Goal: Information Seeking & Learning: Find specific fact

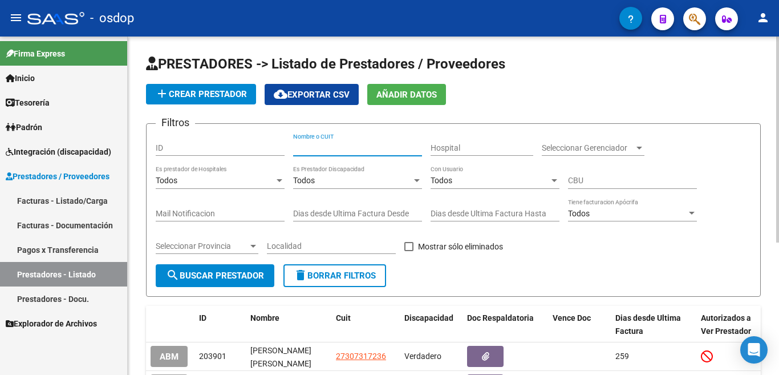
click at [312, 145] on input "Nombre o CUIT" at bounding box center [357, 148] width 129 height 10
type input "BEARZO"
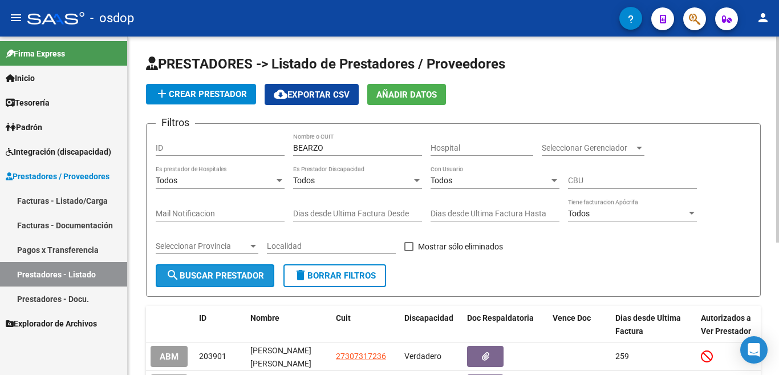
click at [223, 273] on span "search Buscar Prestador" at bounding box center [215, 275] width 98 height 10
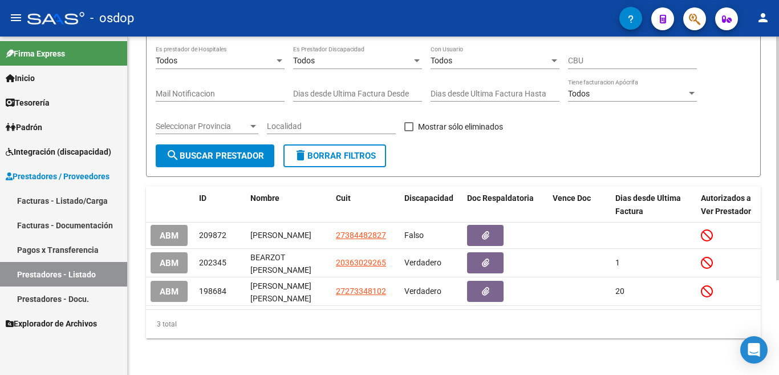
scroll to position [132, 0]
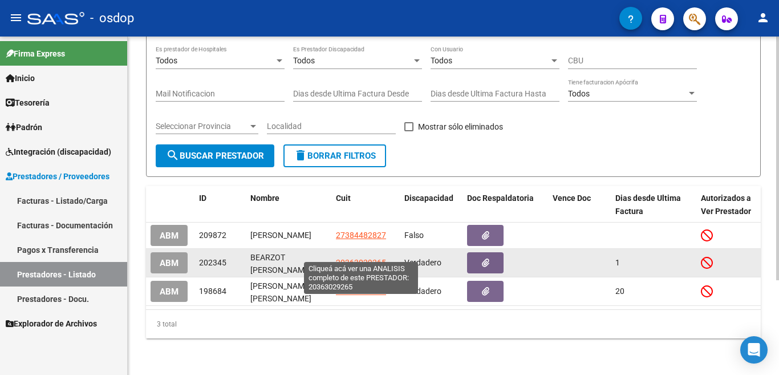
click at [368, 258] on span "20363029265" at bounding box center [361, 262] width 50 height 9
type textarea "20363029265"
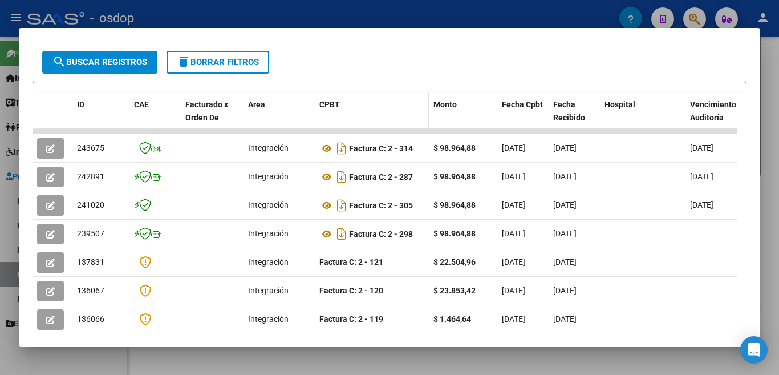
scroll to position [247, 0]
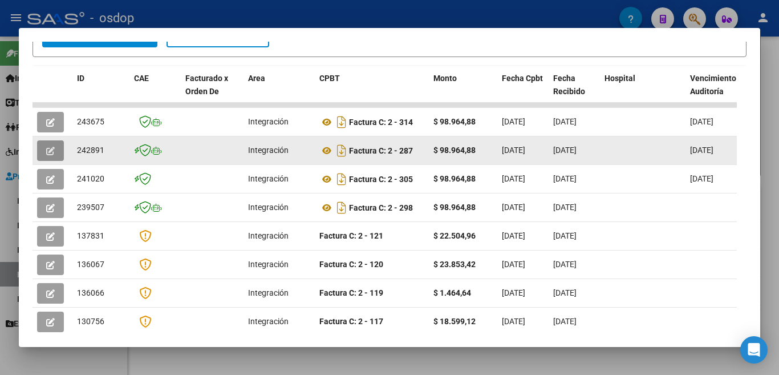
click at [52, 155] on icon "button" at bounding box center [50, 151] width 9 height 9
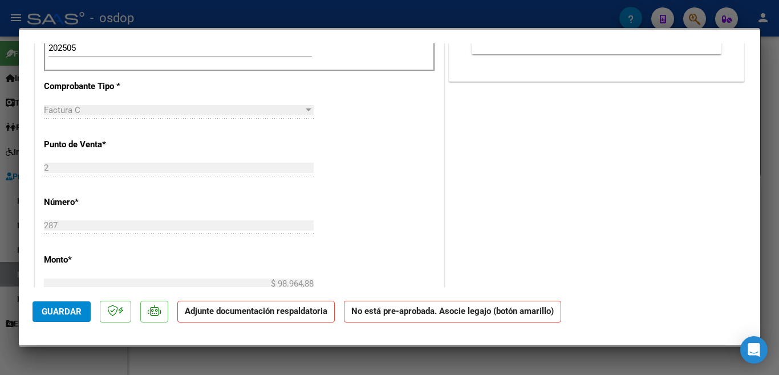
scroll to position [293, 0]
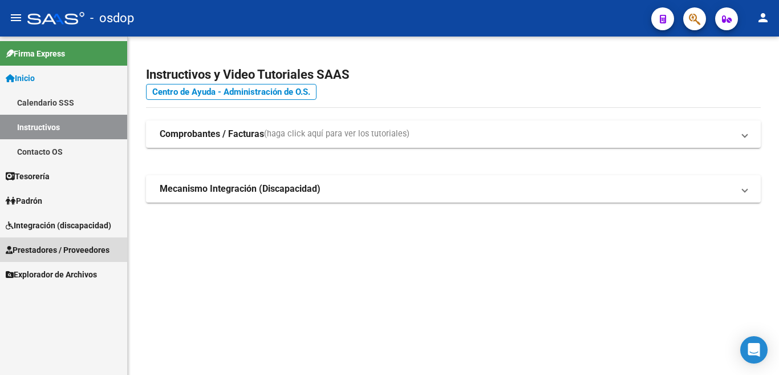
click at [35, 248] on span "Prestadores / Proveedores" at bounding box center [58, 250] width 104 height 13
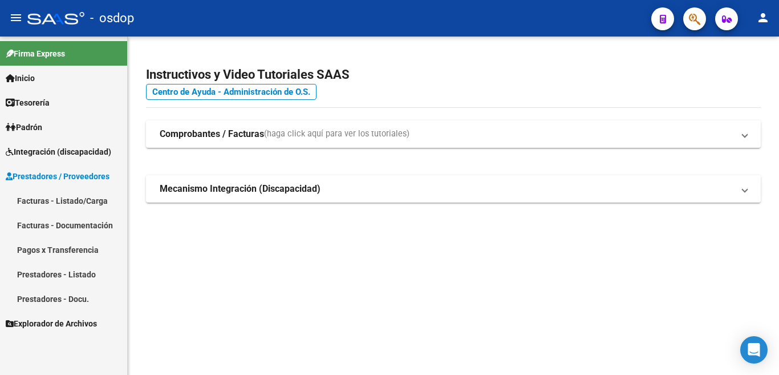
click at [75, 278] on link "Prestadores - Listado" at bounding box center [63, 274] width 127 height 25
